Goal: Task Accomplishment & Management: Use online tool/utility

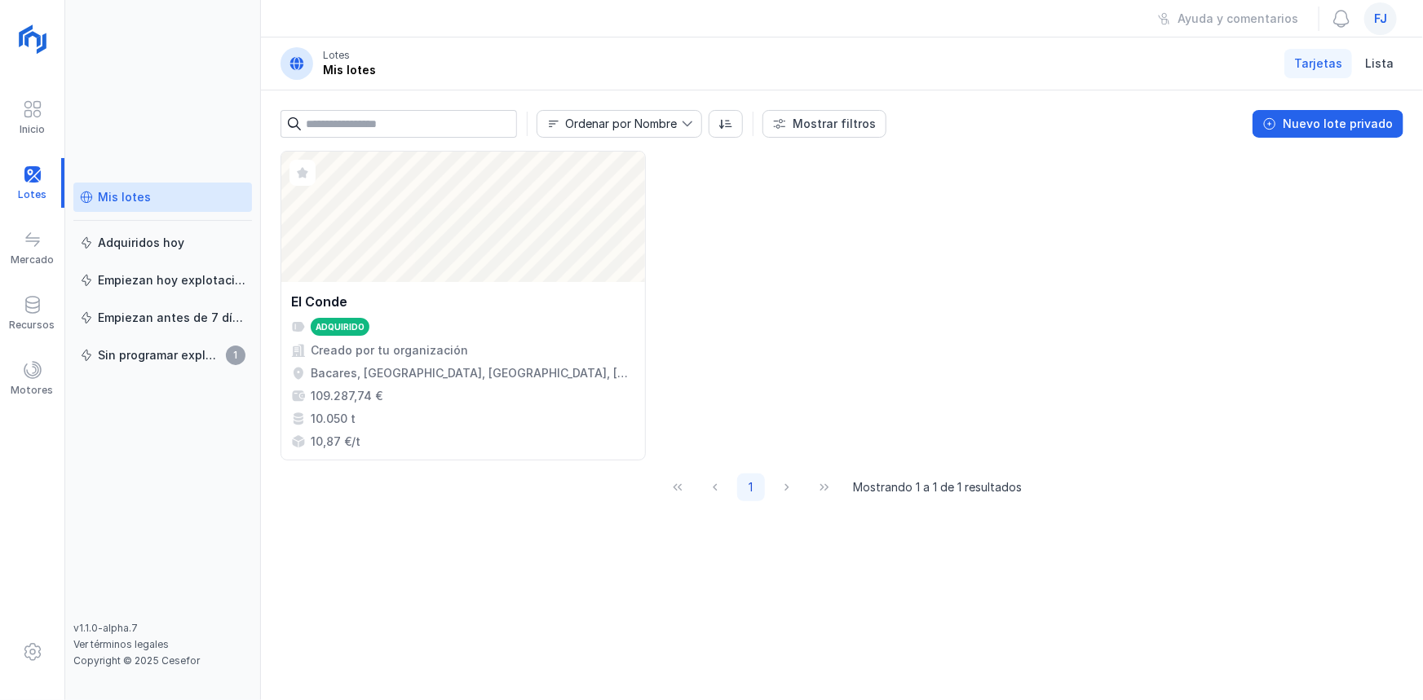
click at [1385, 20] on span "fj" at bounding box center [1380, 19] width 13 height 16
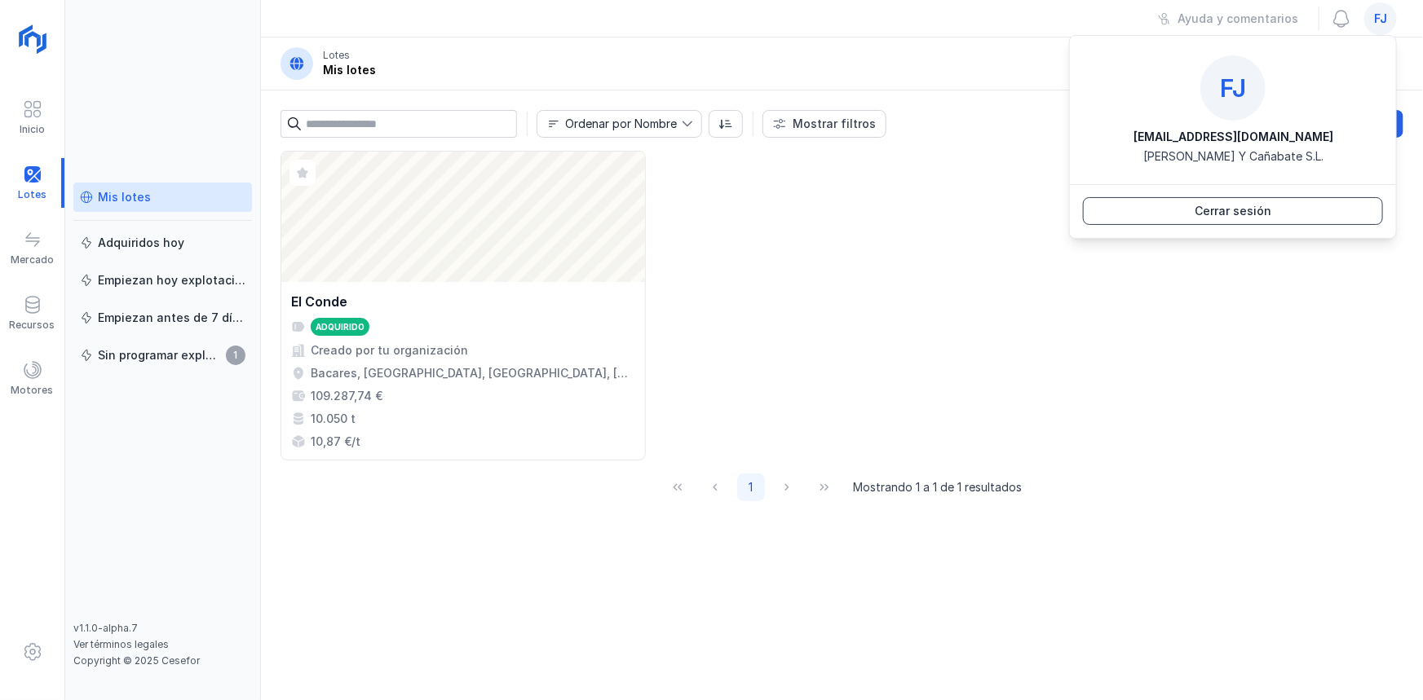
click at [1261, 203] on div "Cerrar sesión" at bounding box center [1233, 211] width 77 height 16
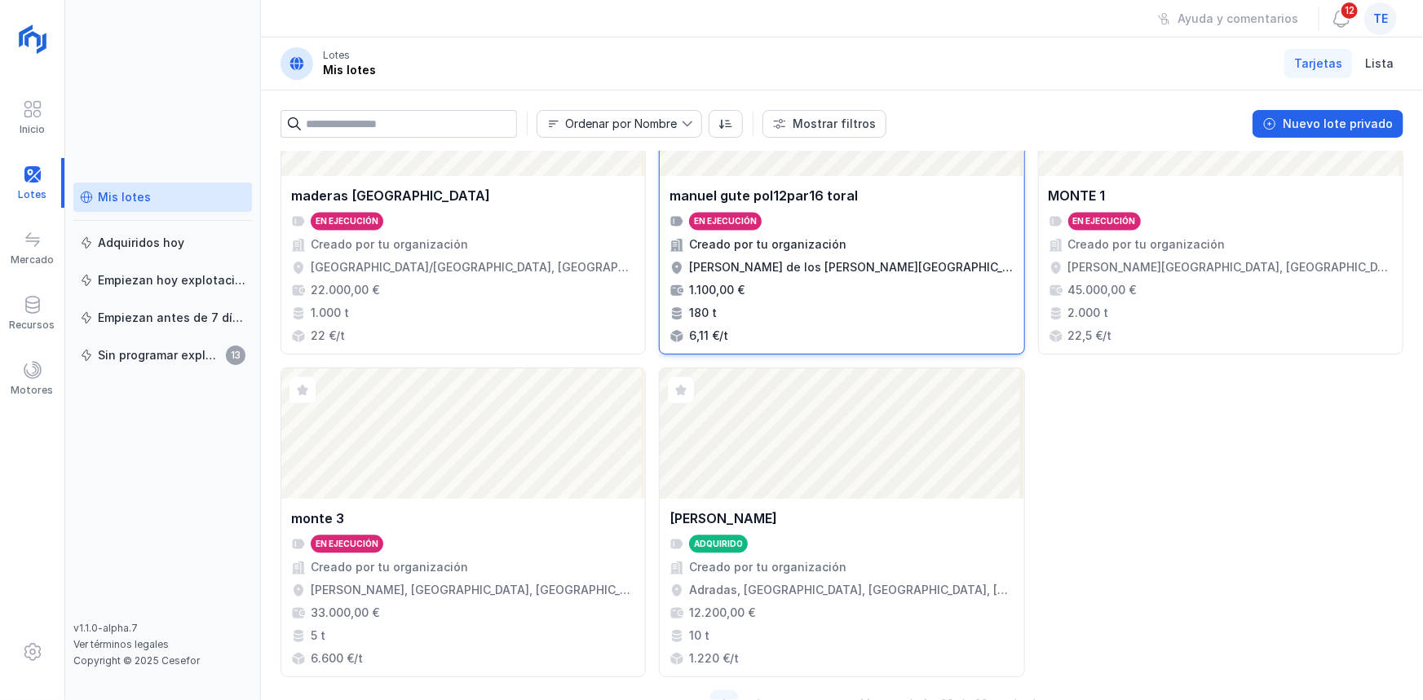
scroll to position [1695, 0]
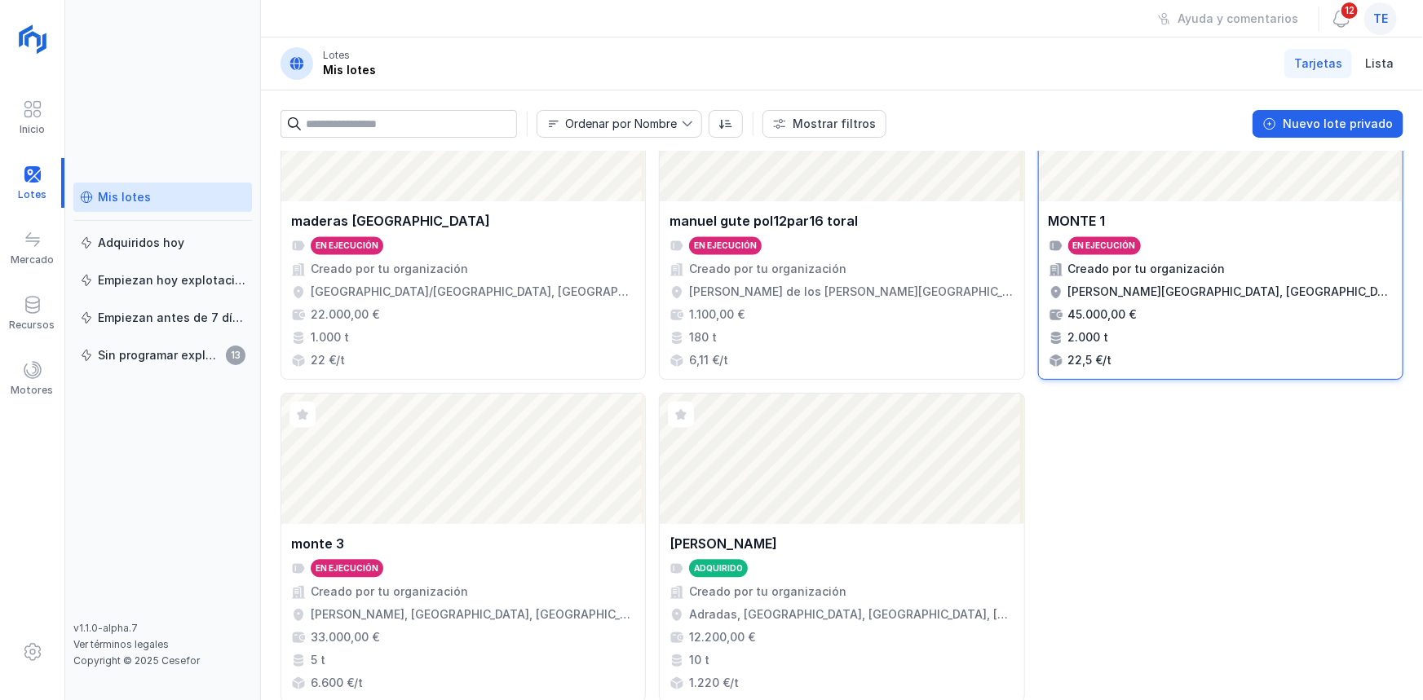
click at [1194, 205] on div "MONTE 1 En ejecución Creado por tu organización [PERSON_NAME][GEOGRAPHIC_DATA],…" at bounding box center [1221, 290] width 364 height 178
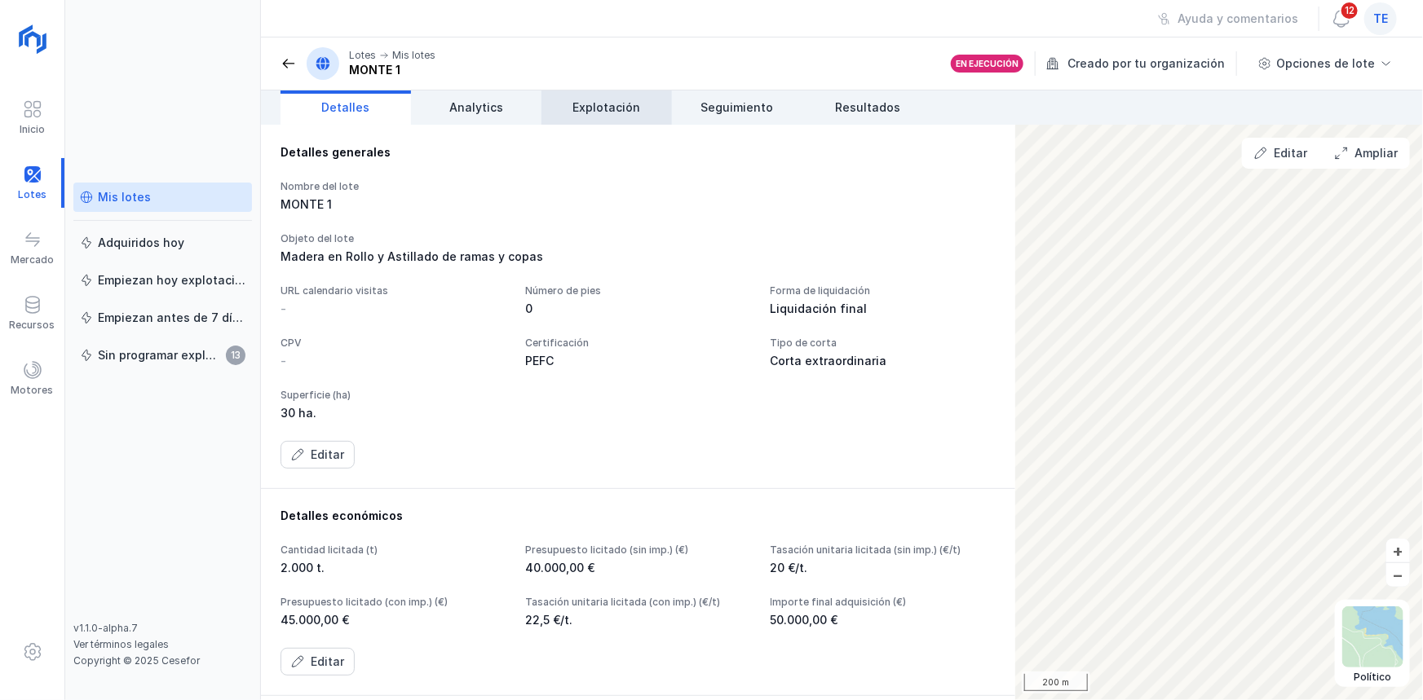
click at [625, 95] on link "Explotación" at bounding box center [606, 108] width 130 height 34
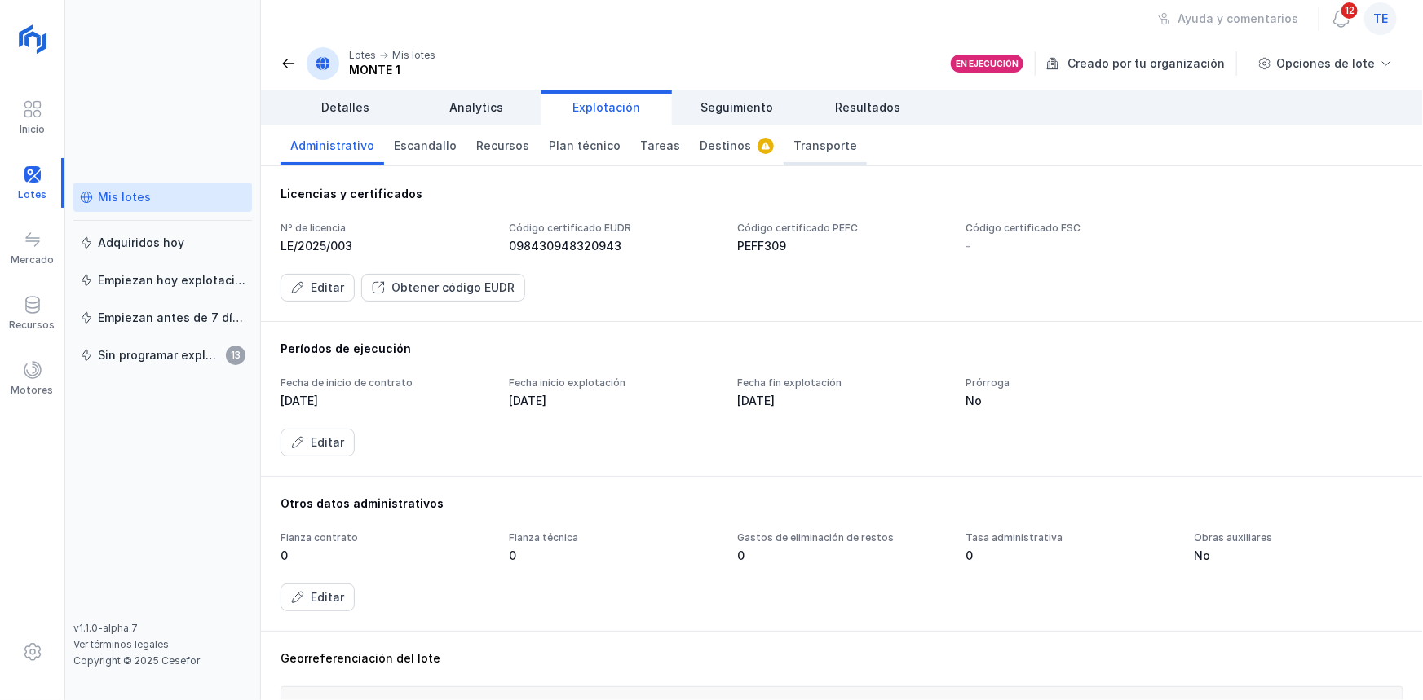
click at [826, 151] on span "Transporte" at bounding box center [825, 146] width 64 height 16
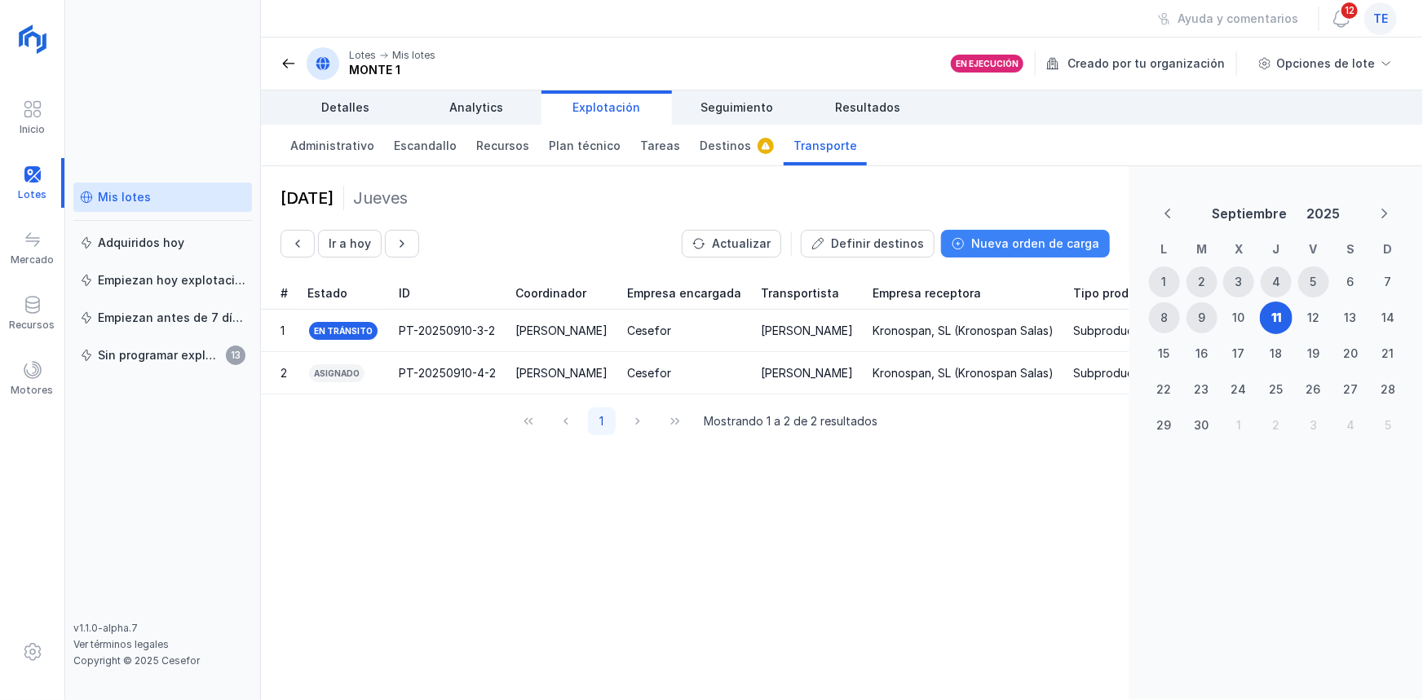
click at [1093, 236] on div "Nueva orden de carga" at bounding box center [1035, 244] width 128 height 16
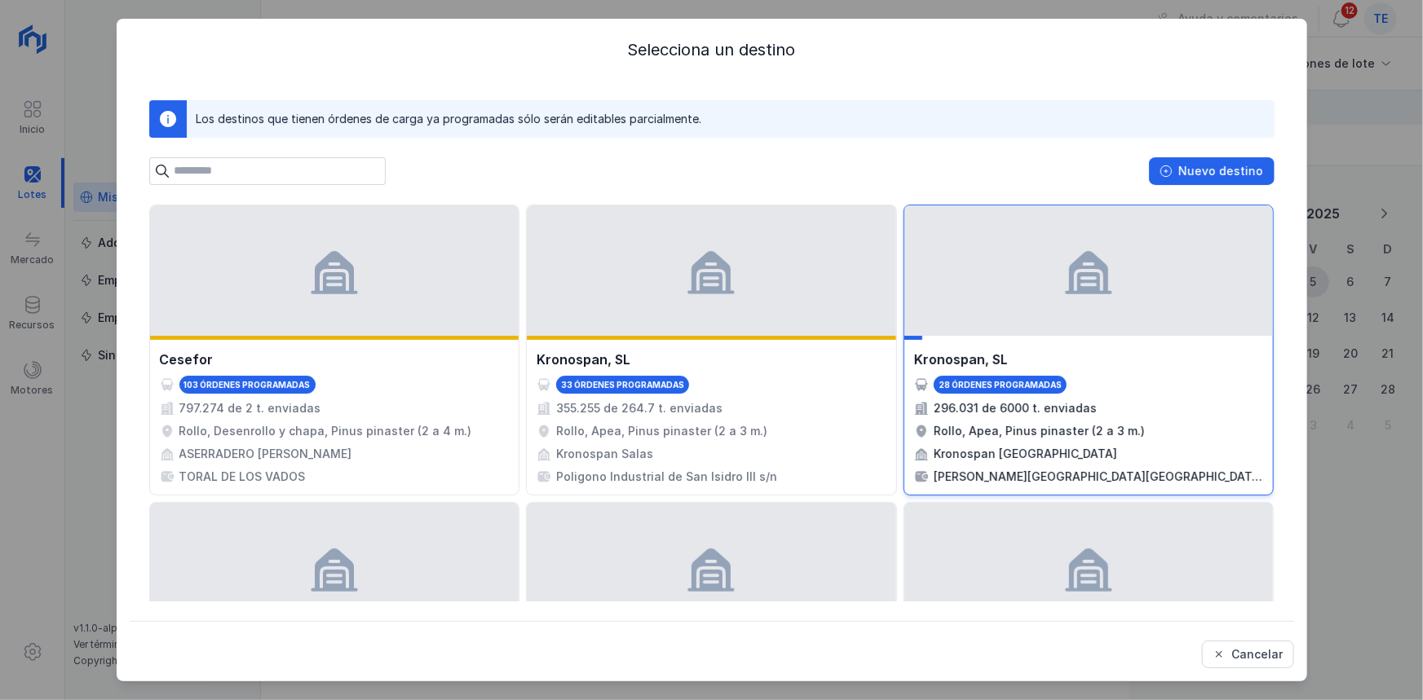
click at [1098, 292] on span at bounding box center [1088, 271] width 52 height 52
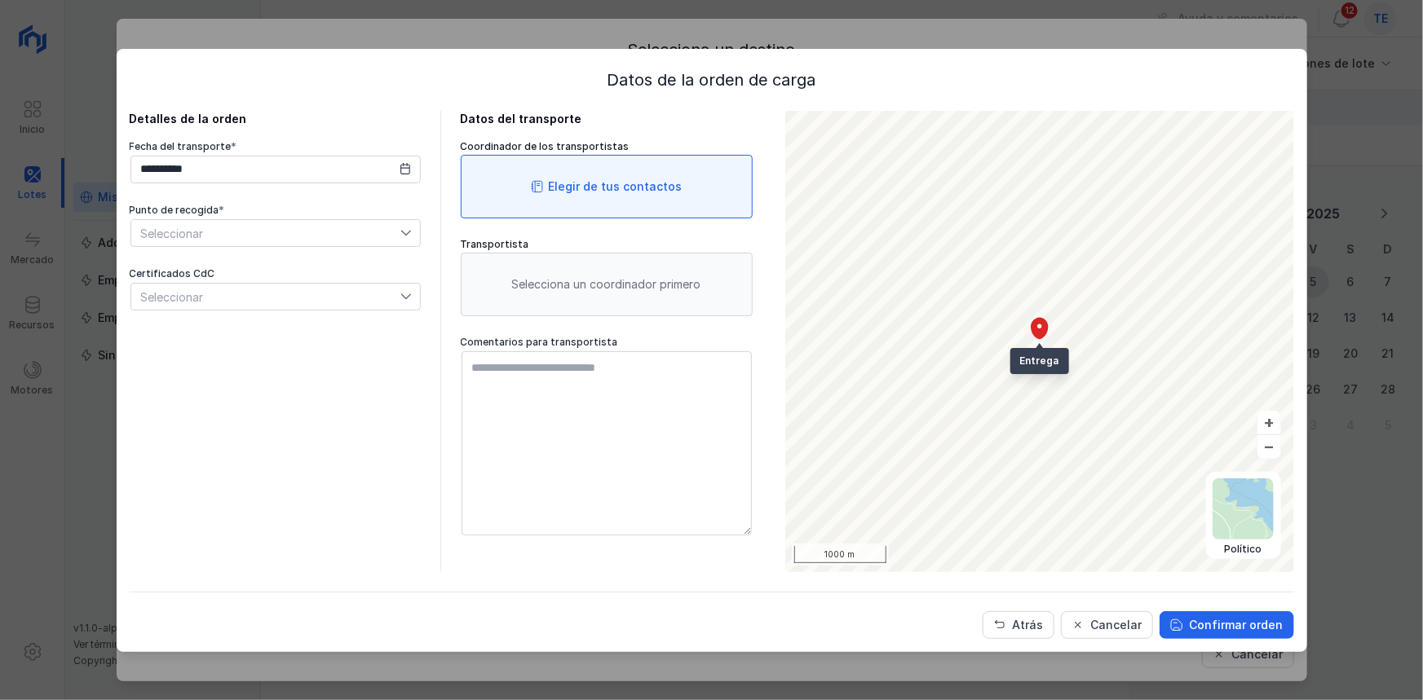
click at [576, 185] on div "Elegir de tus contactos" at bounding box center [616, 187] width 134 height 16
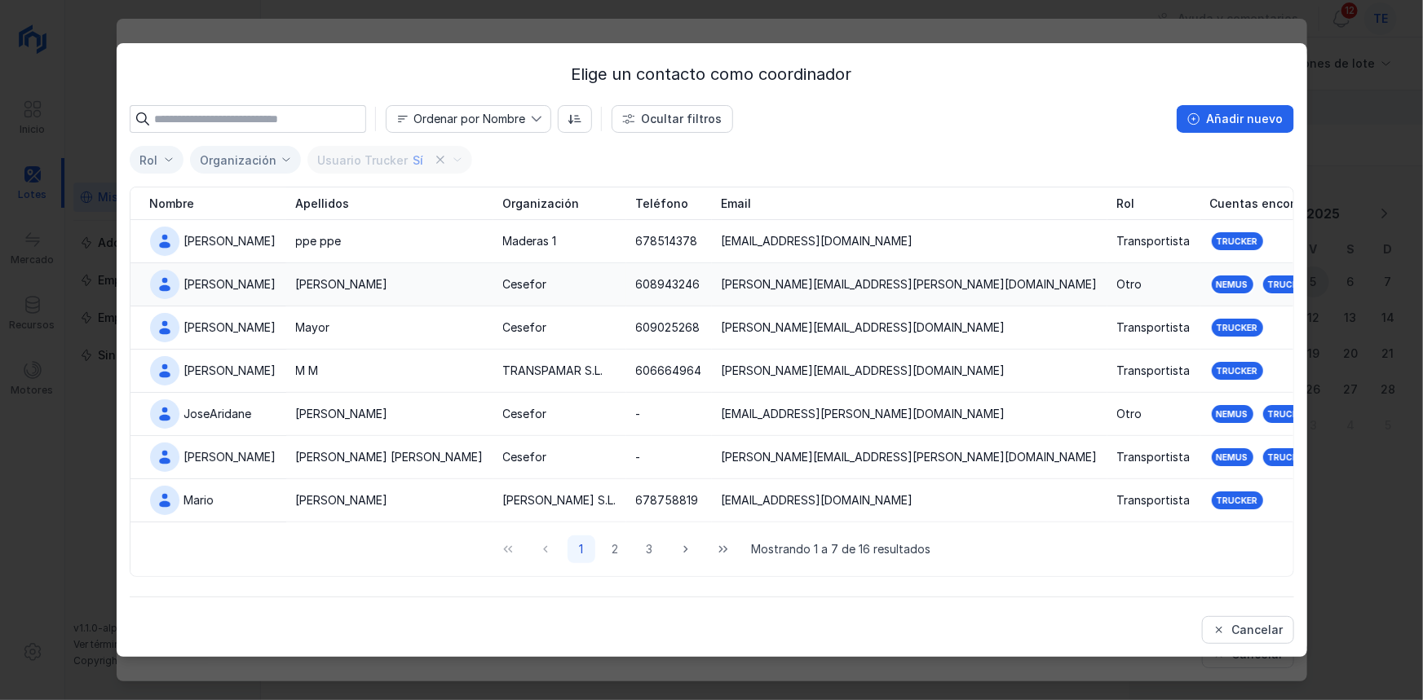
click at [298, 278] on td "[PERSON_NAME]" at bounding box center [389, 284] width 207 height 43
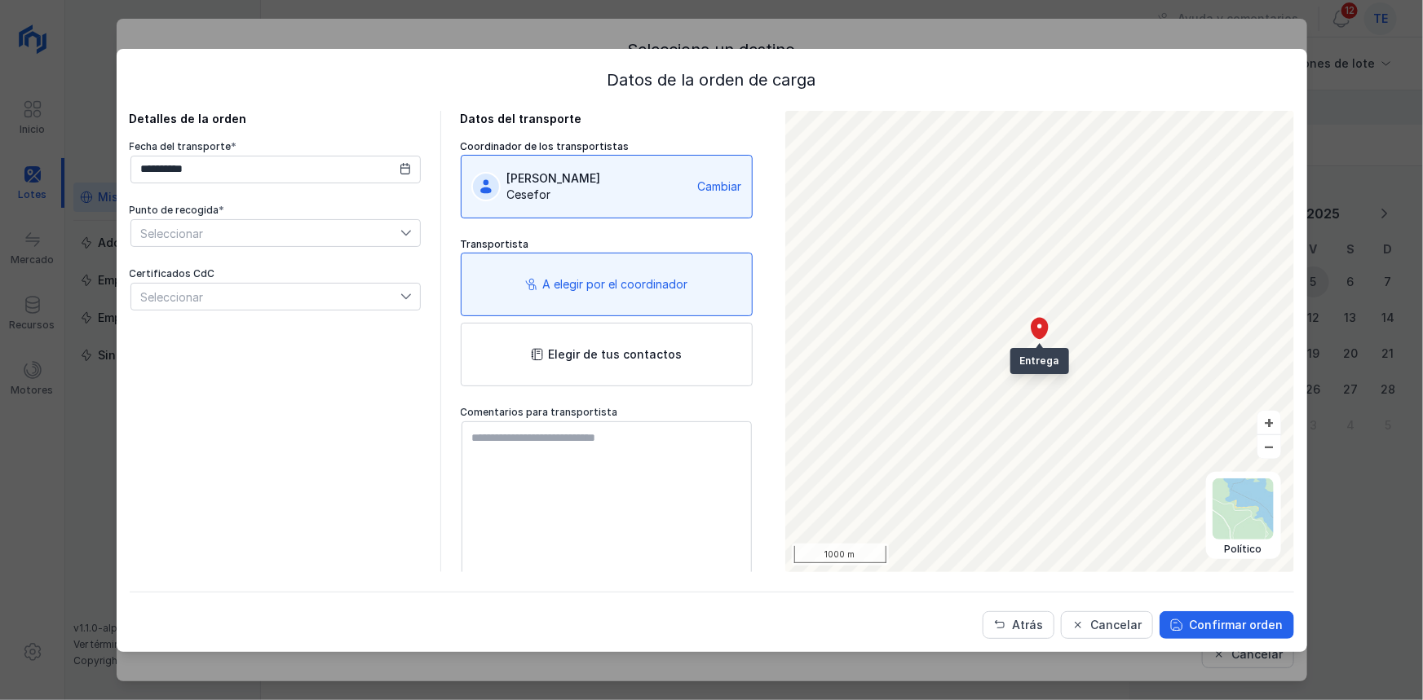
click at [262, 229] on span "Seleccionar" at bounding box center [265, 233] width 269 height 26
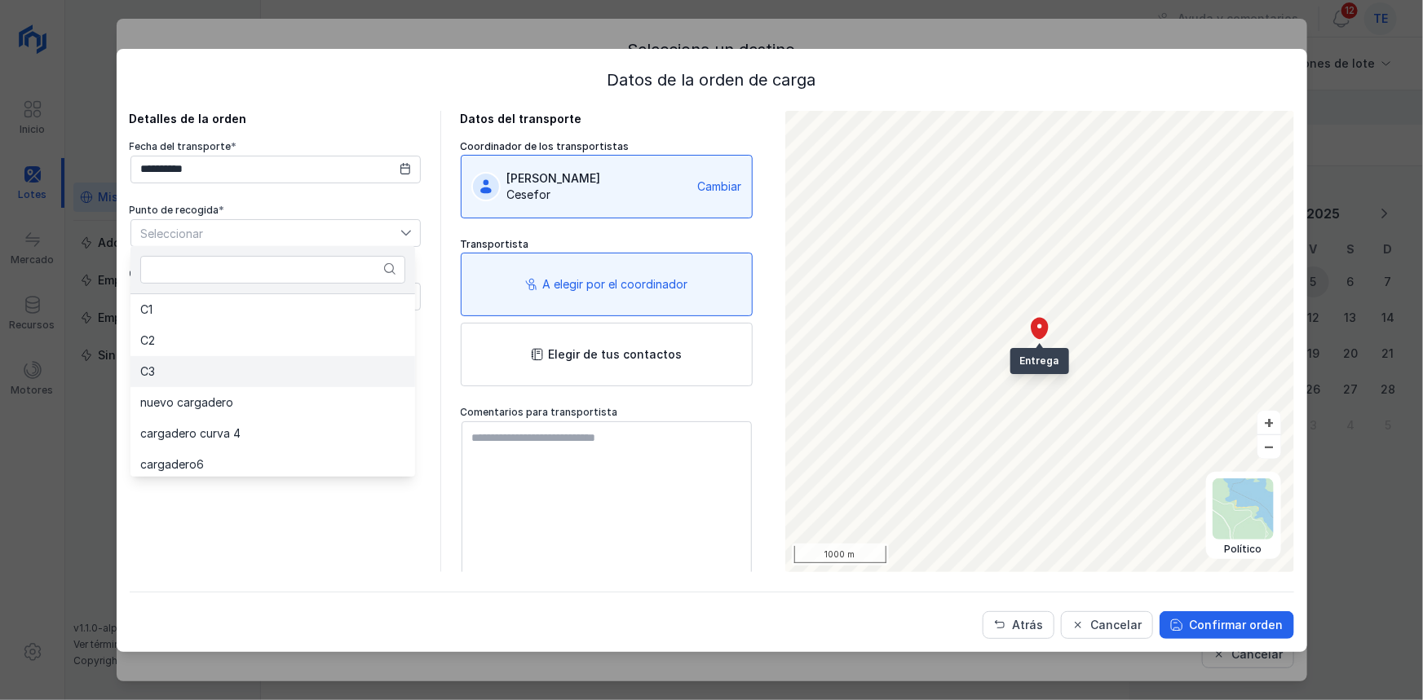
click at [285, 365] on li "C3" at bounding box center [272, 371] width 285 height 31
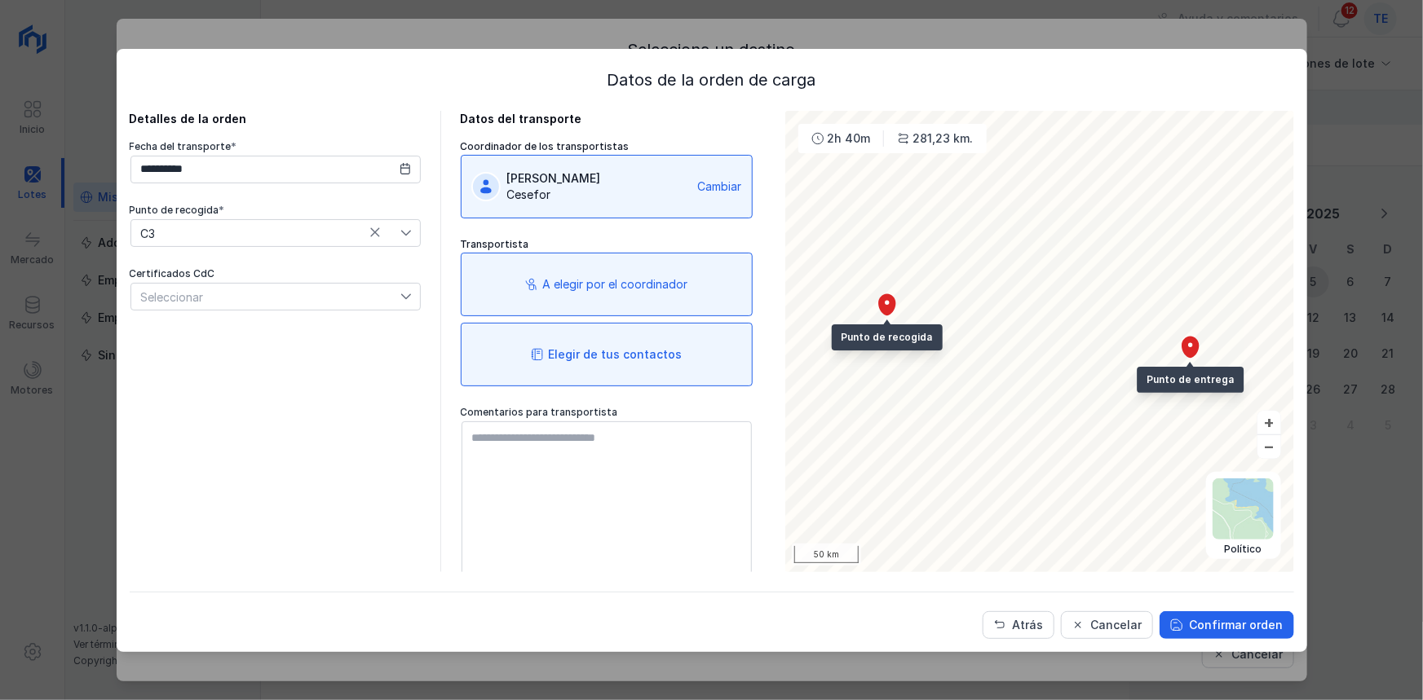
click at [581, 344] on div "Elegir de tus contactos" at bounding box center [607, 355] width 292 height 64
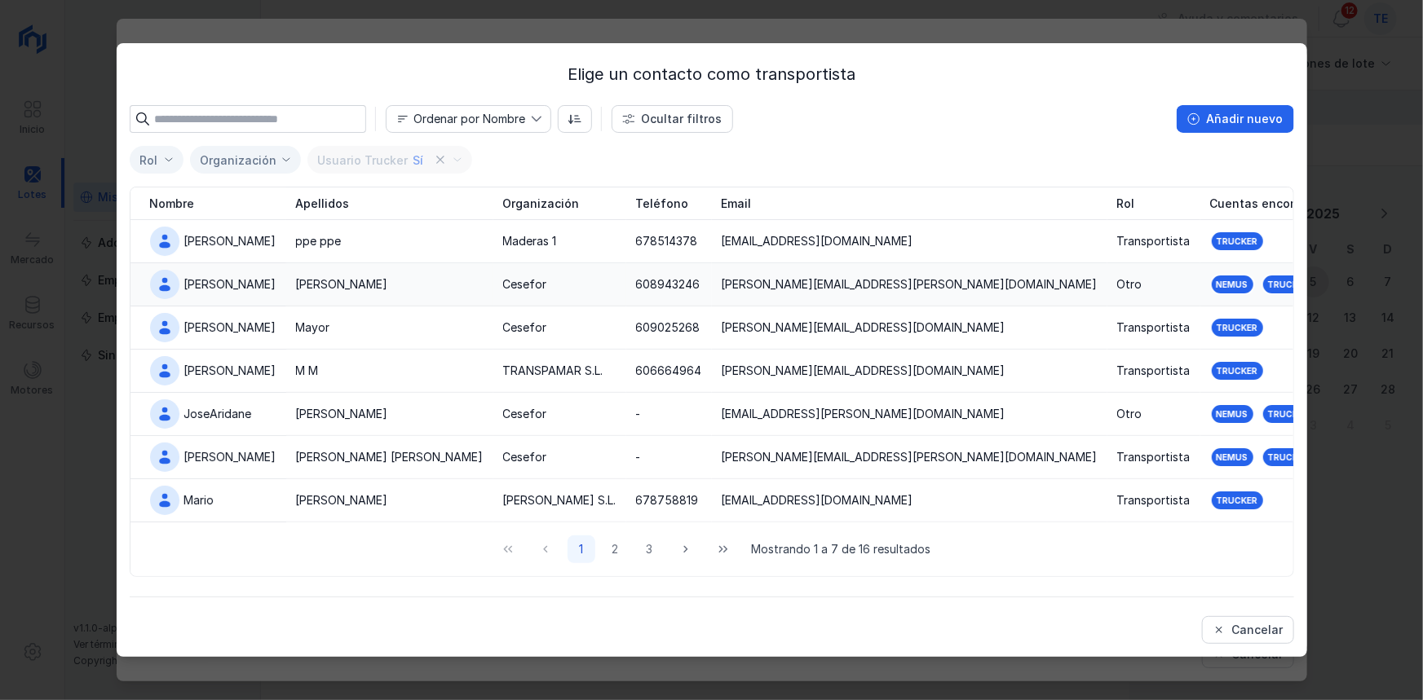
click at [506, 294] on td "Cesefor" at bounding box center [559, 284] width 133 height 43
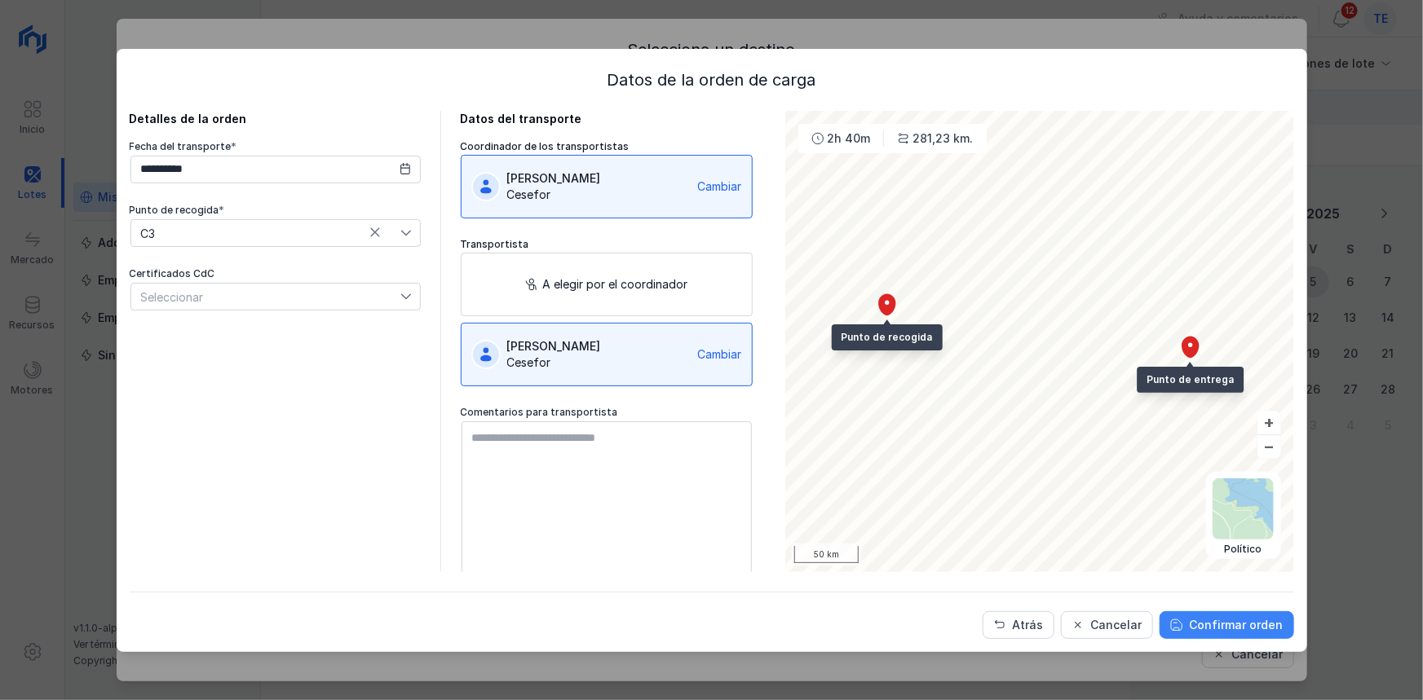
click at [1230, 621] on div "Confirmar orden" at bounding box center [1237, 625] width 94 height 16
